Goal: Check status: Check status

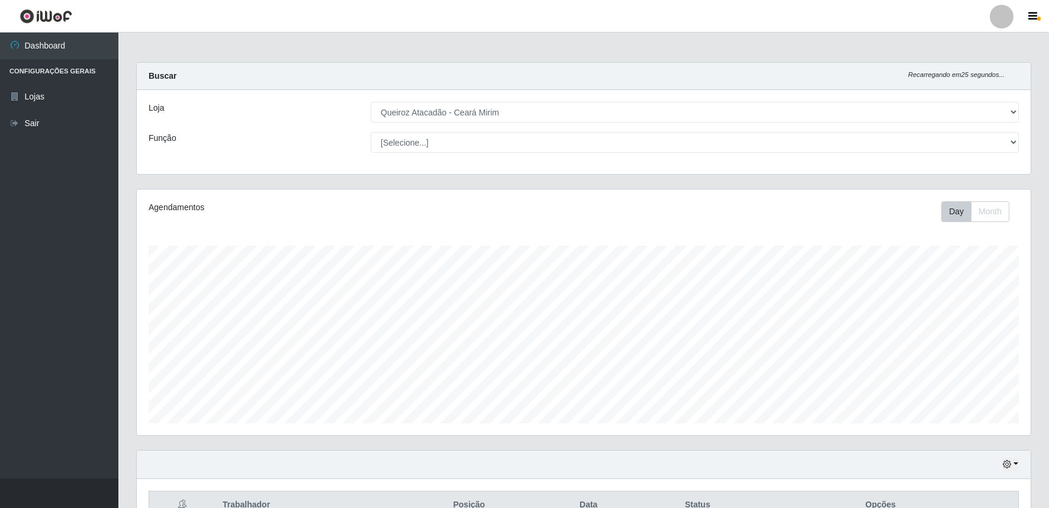
select select "465"
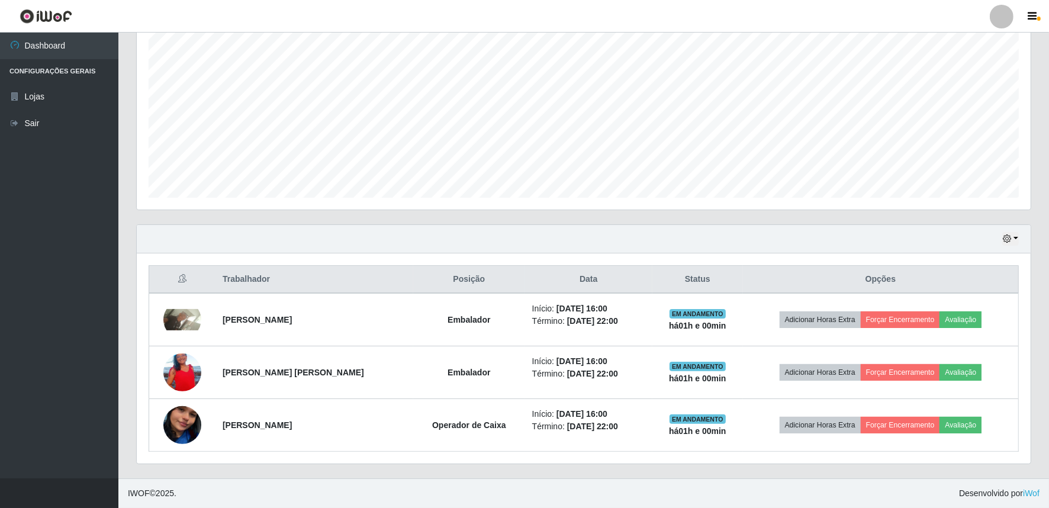
scroll to position [245, 894]
click at [1010, 242] on icon "button" at bounding box center [1007, 238] width 8 height 8
click at [980, 288] on button "1 dia" at bounding box center [971, 284] width 94 height 25
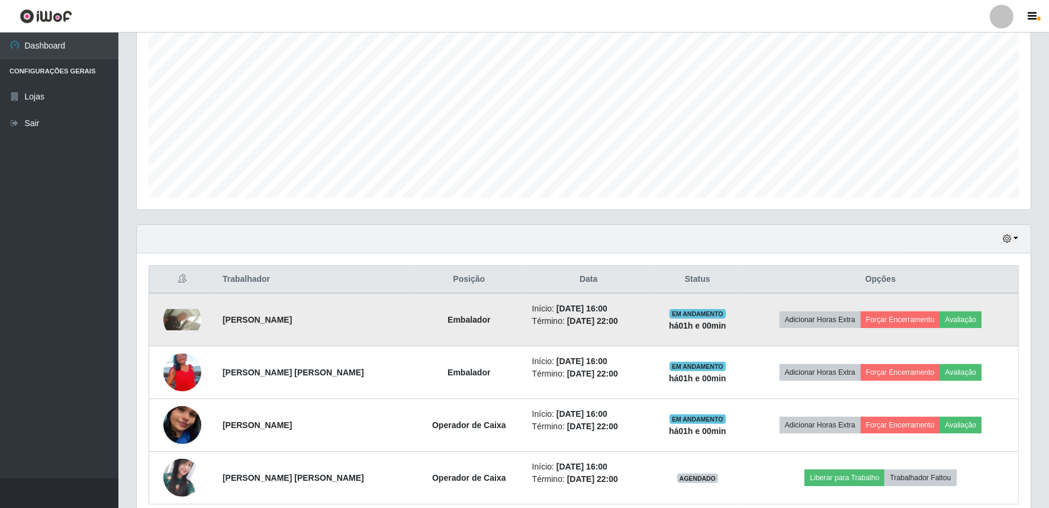
scroll to position [278, 0]
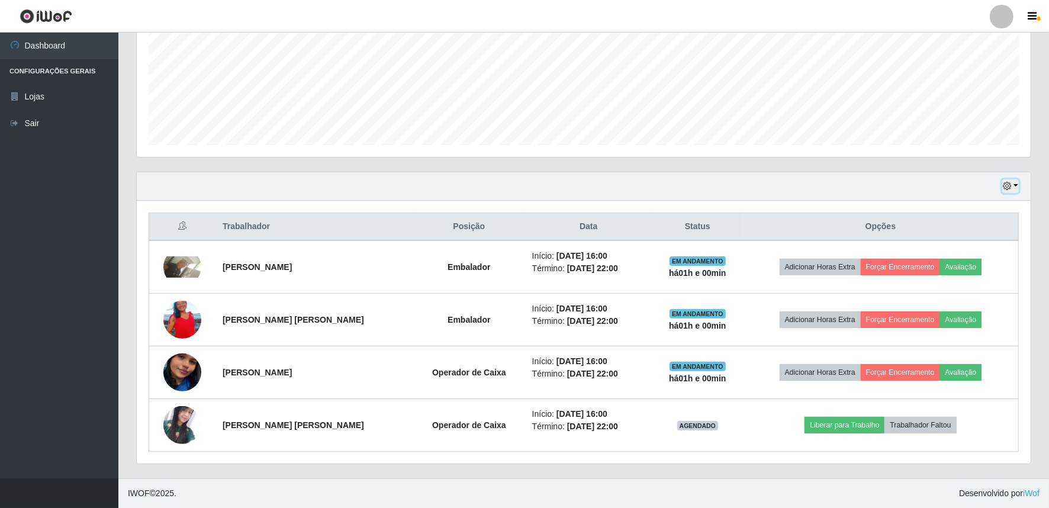
click at [1014, 187] on button "button" at bounding box center [1010, 186] width 17 height 14
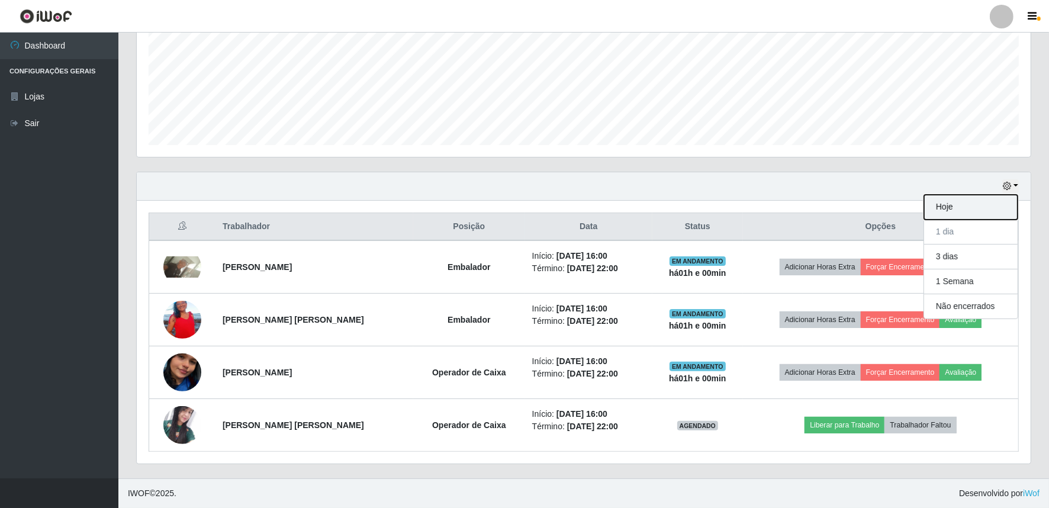
click at [982, 205] on button "Hoje" at bounding box center [971, 207] width 94 height 25
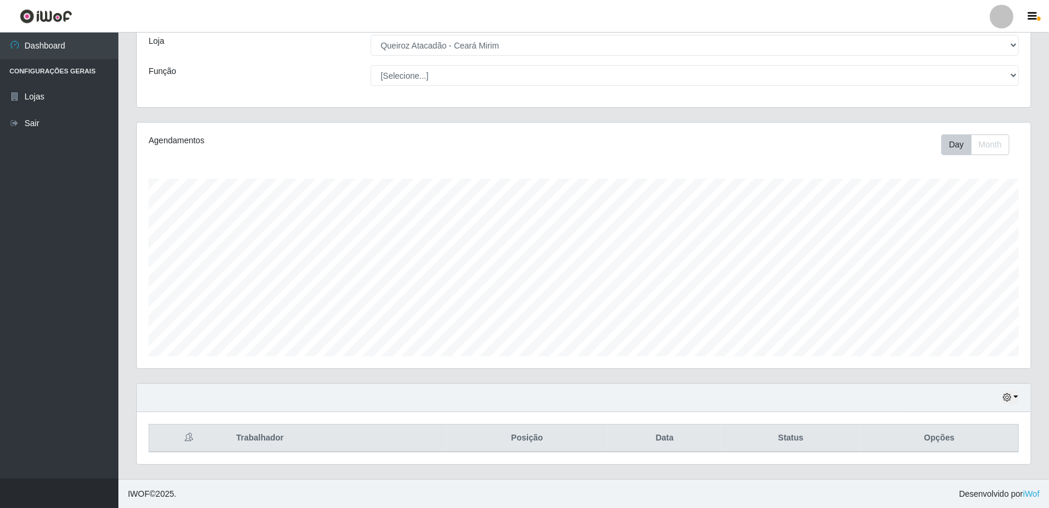
scroll to position [226, 0]
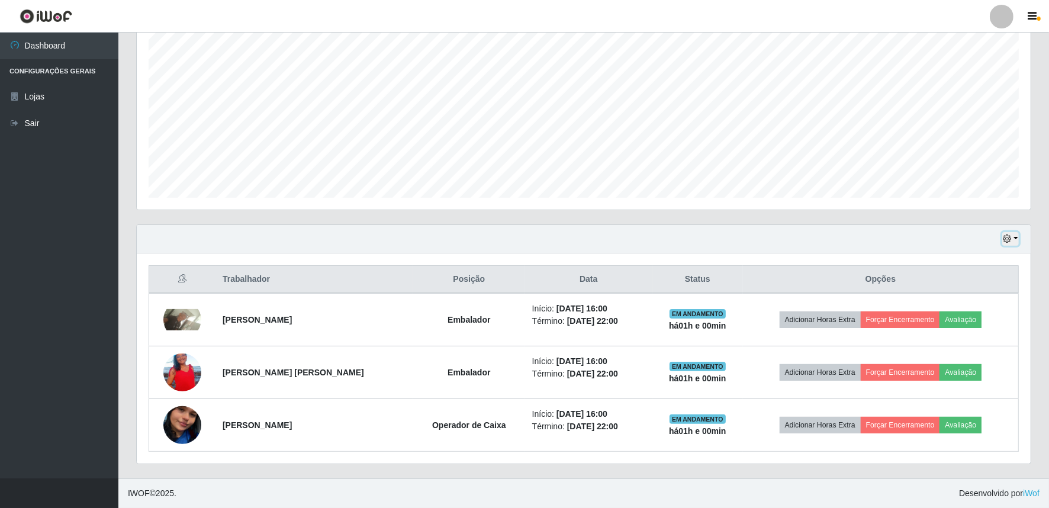
click at [1007, 241] on icon "button" at bounding box center [1007, 238] width 8 height 8
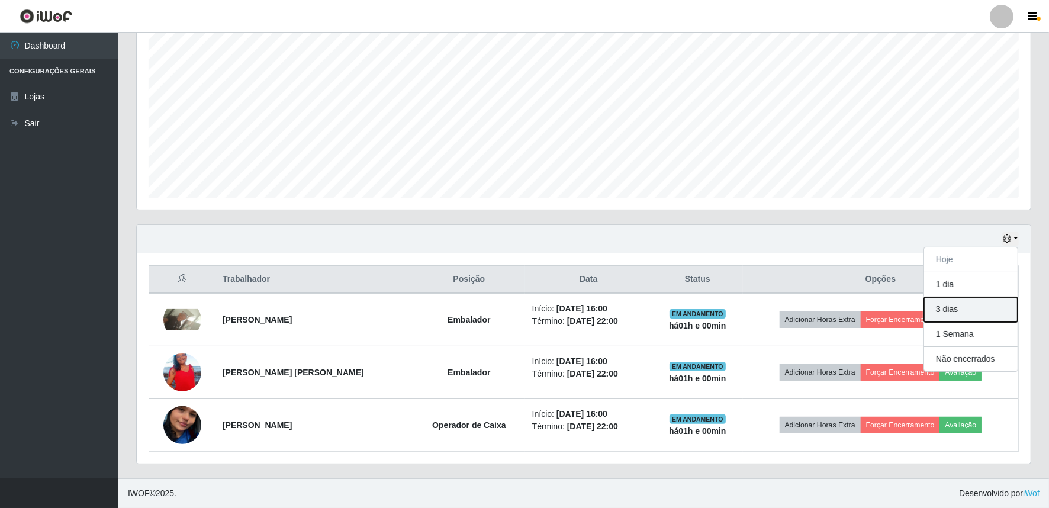
click at [981, 314] on button "3 dias" at bounding box center [971, 309] width 94 height 25
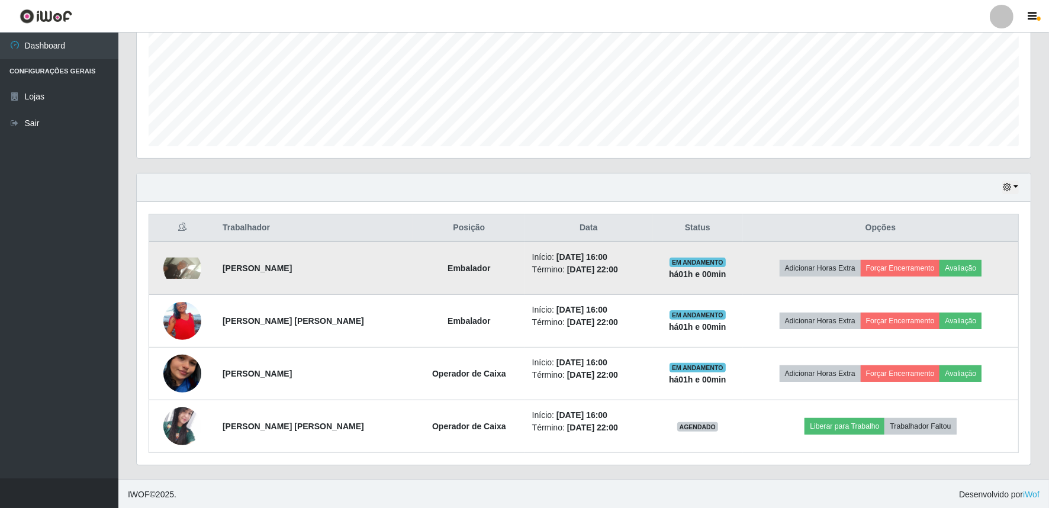
scroll to position [278, 0]
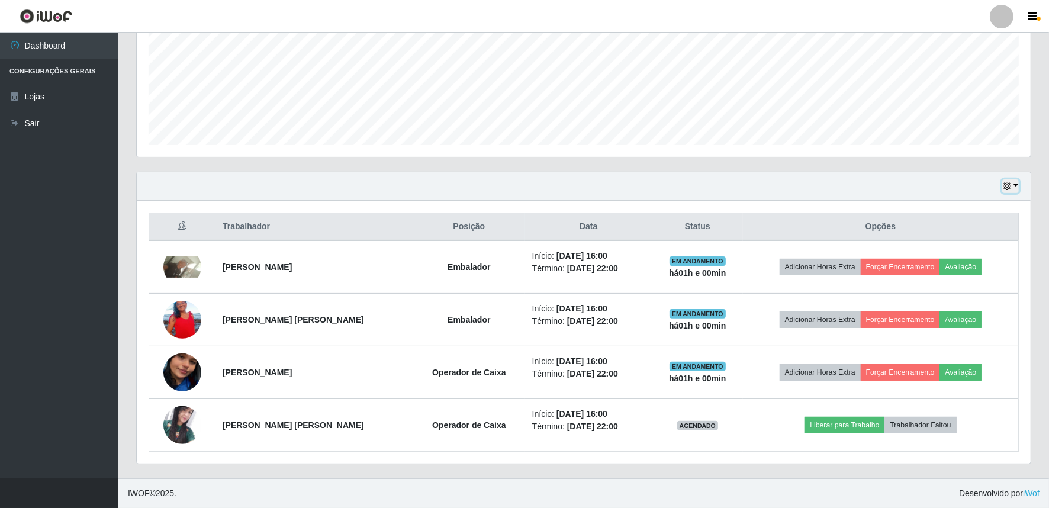
click at [1014, 187] on button "button" at bounding box center [1010, 186] width 17 height 14
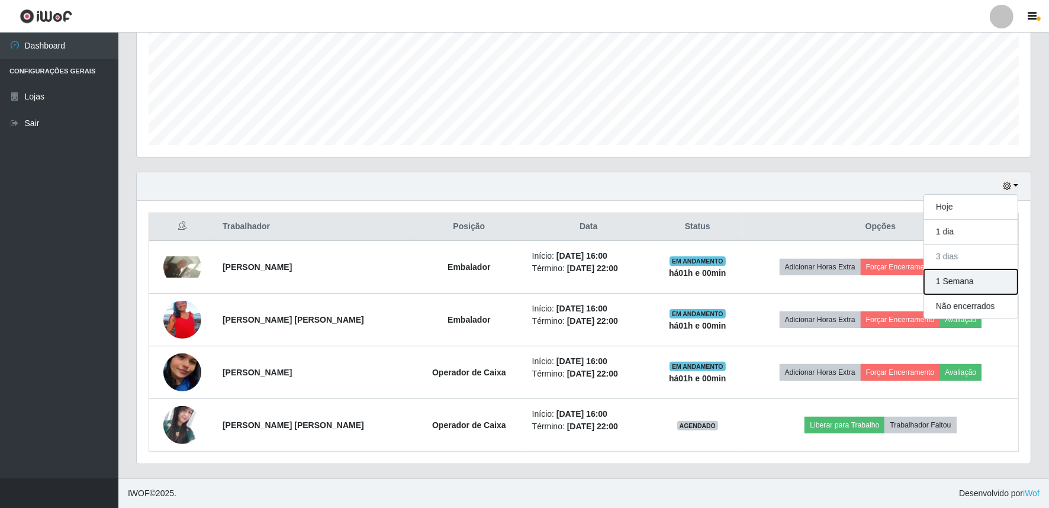
click at [998, 285] on button "1 Semana" at bounding box center [971, 281] width 94 height 25
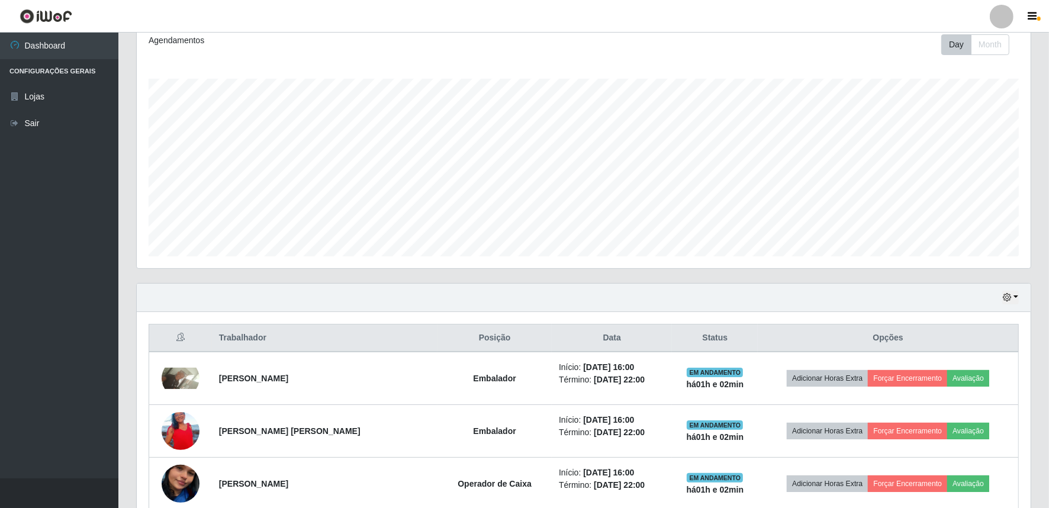
scroll to position [175, 0]
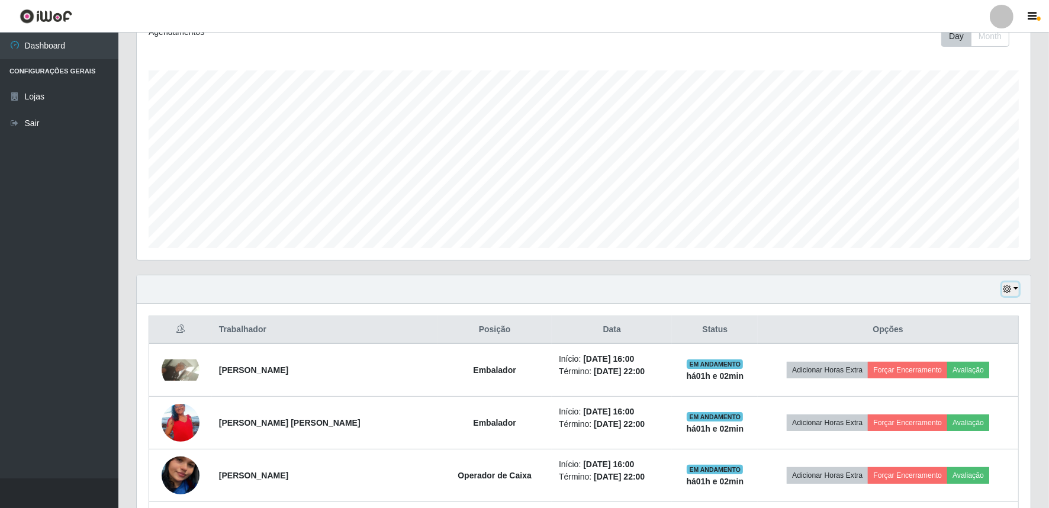
click at [1009, 290] on icon "button" at bounding box center [1007, 289] width 8 height 8
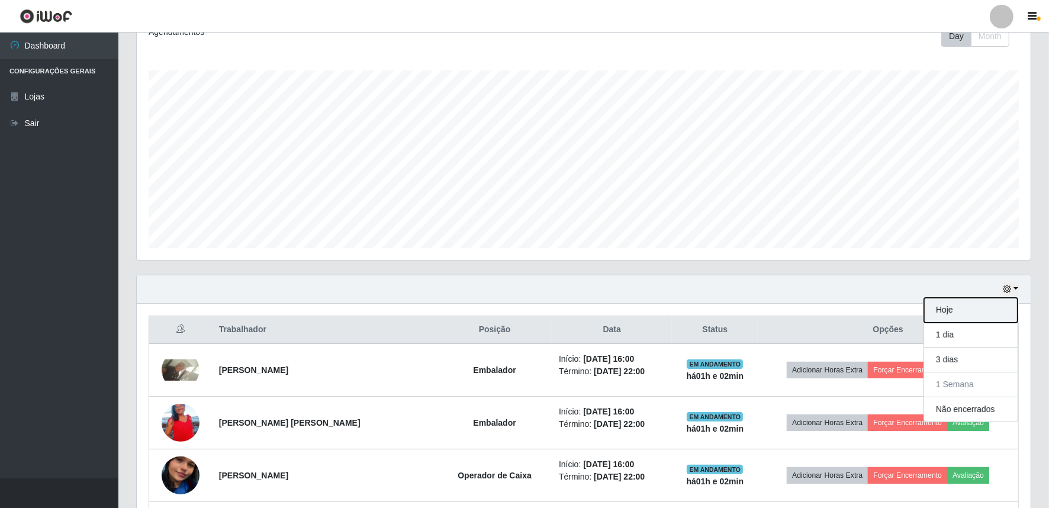
click at [984, 311] on button "Hoje" at bounding box center [971, 310] width 94 height 25
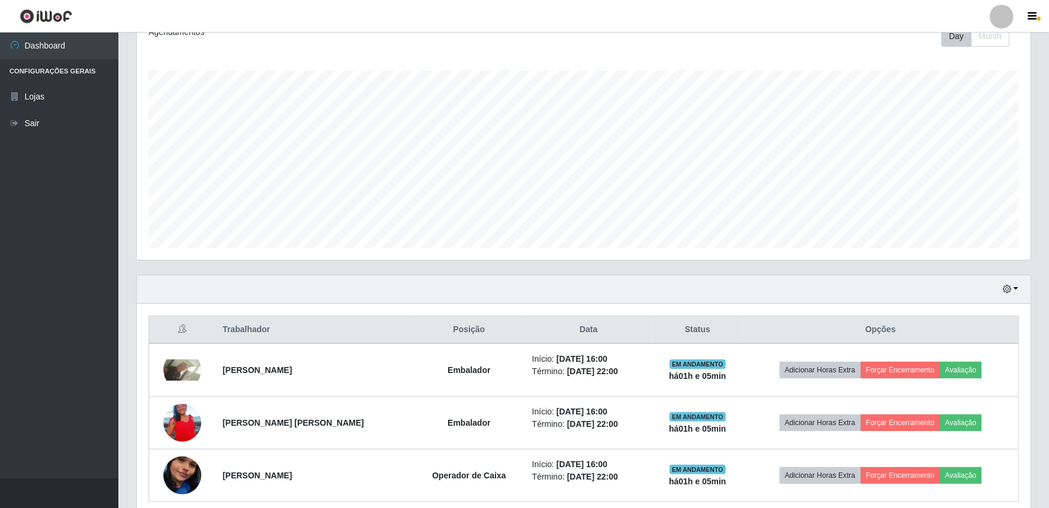
scroll to position [226, 0]
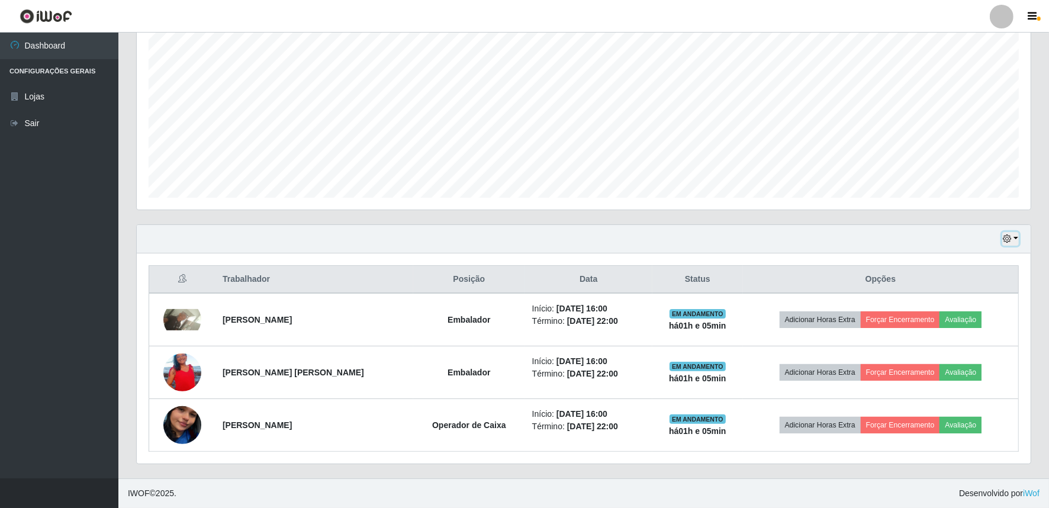
click at [1013, 235] on button "button" at bounding box center [1010, 239] width 17 height 14
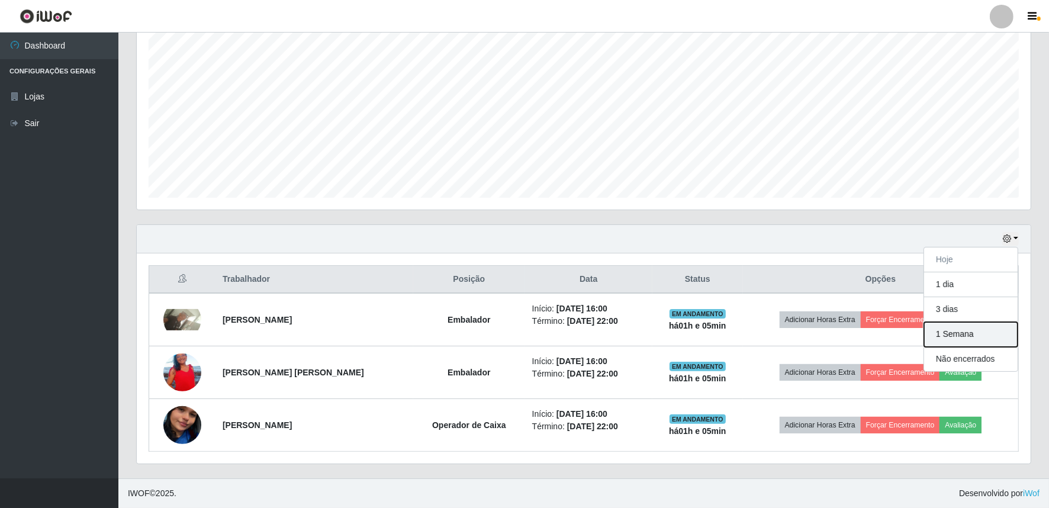
click at [969, 330] on button "1 Semana" at bounding box center [971, 334] width 94 height 25
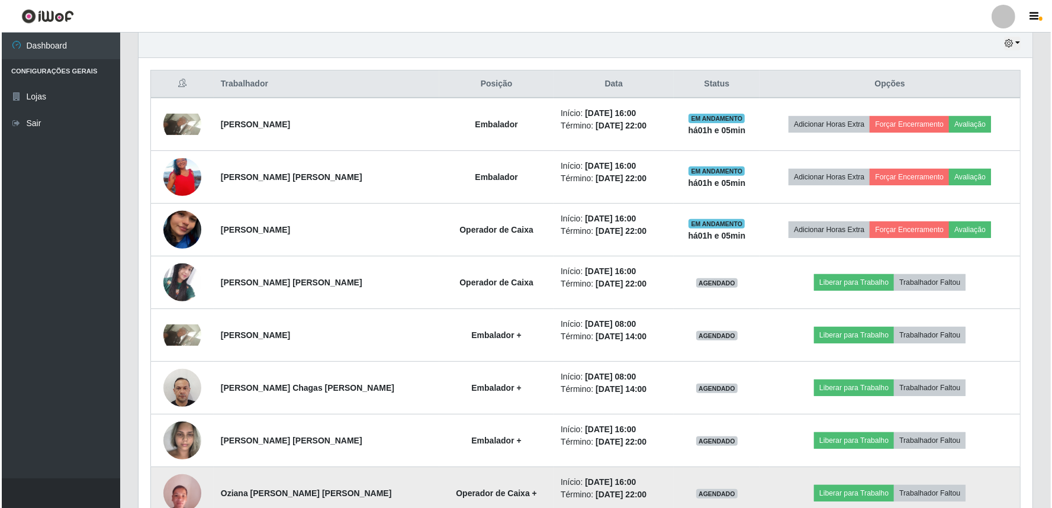
scroll to position [403, 0]
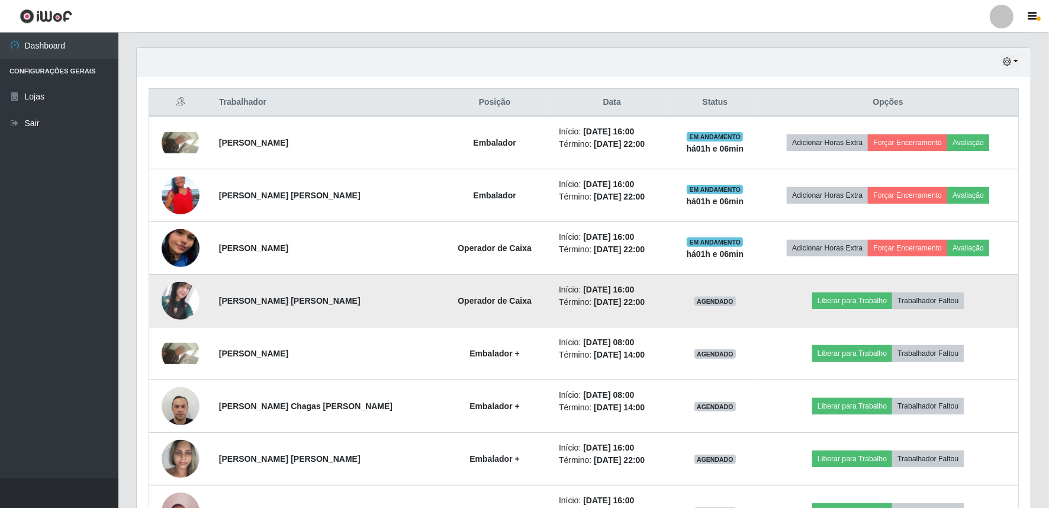
click at [169, 294] on img at bounding box center [181, 300] width 38 height 37
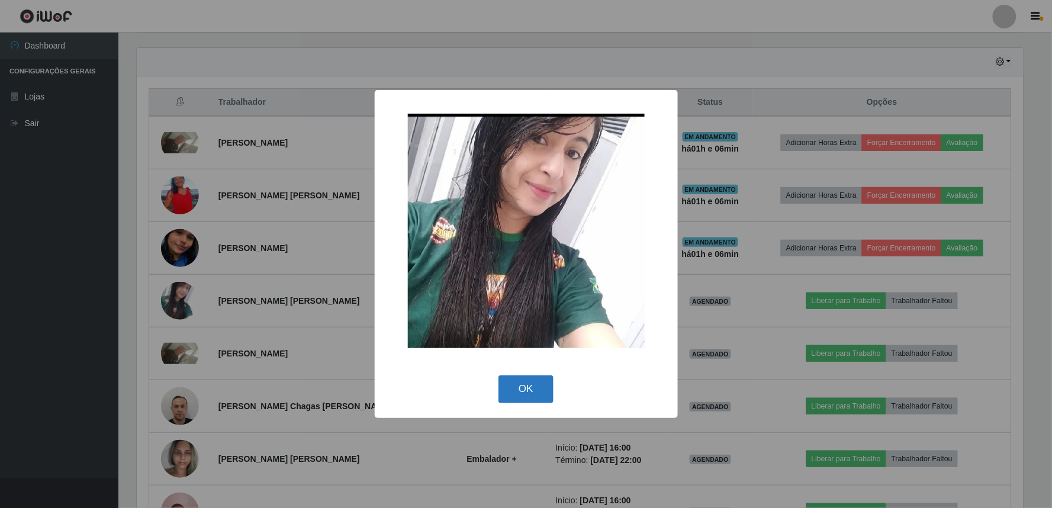
click at [523, 388] on button "OK" at bounding box center [526, 389] width 55 height 28
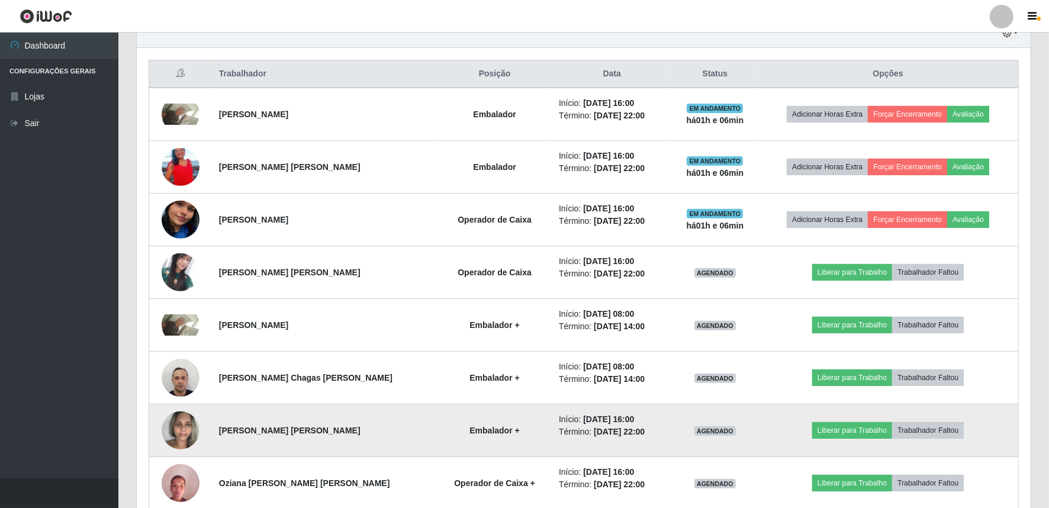
scroll to position [403, 0]
